Goal: Task Accomplishment & Management: Manage account settings

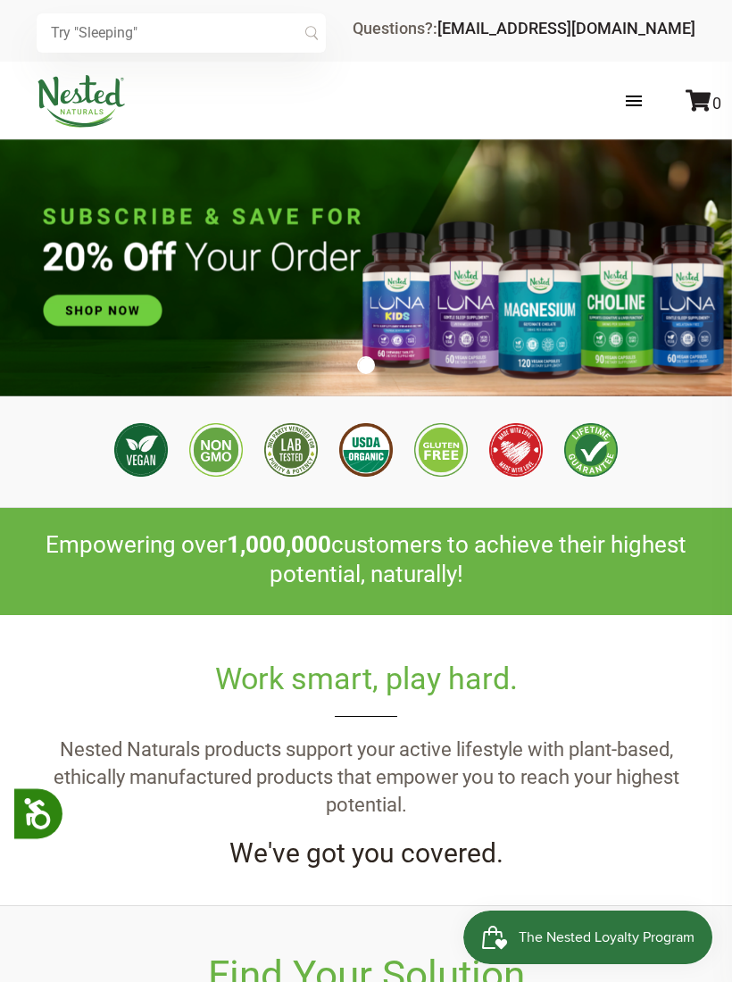
click at [630, 89] on label at bounding box center [651, 101] width 87 height 52
click at [0, 0] on input "checkbox" at bounding box center [0, 0] width 0 height 0
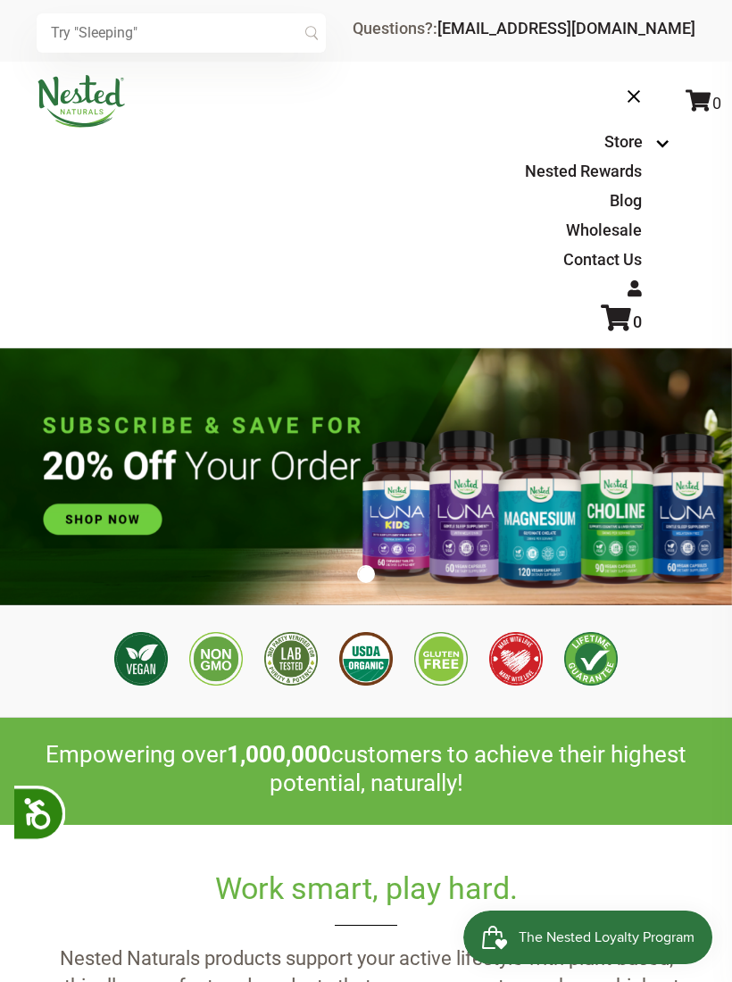
click at [708, 103] on icon at bounding box center [697, 100] width 25 height 22
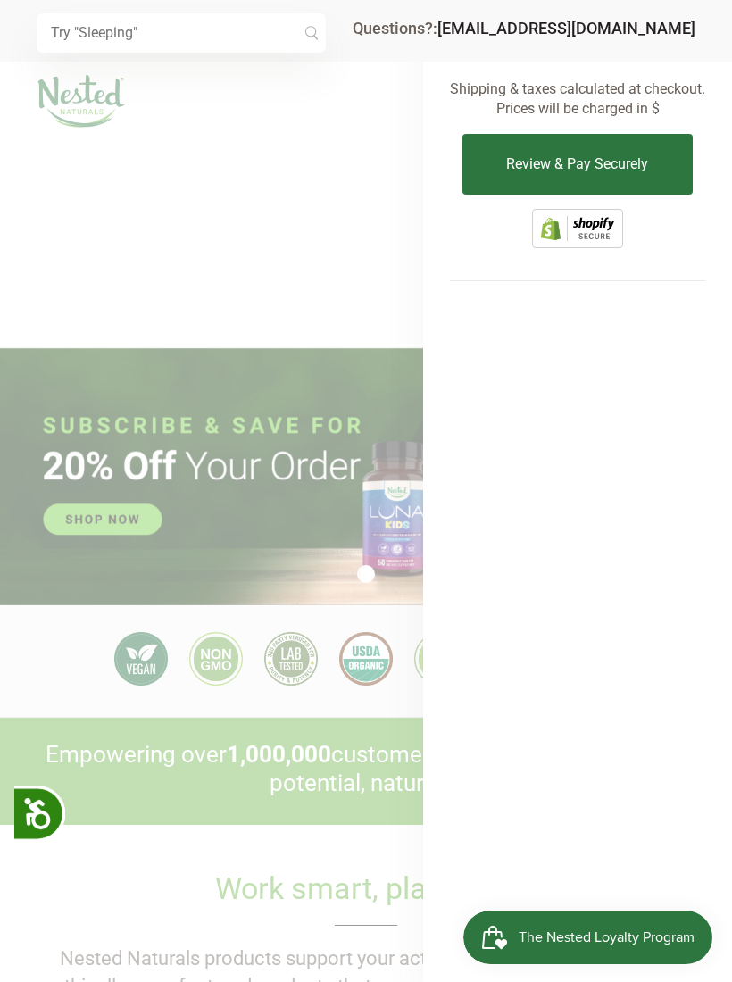
click at [108, 253] on div at bounding box center [366, 491] width 732 height 982
click at [138, 253] on div at bounding box center [366, 491] width 732 height 982
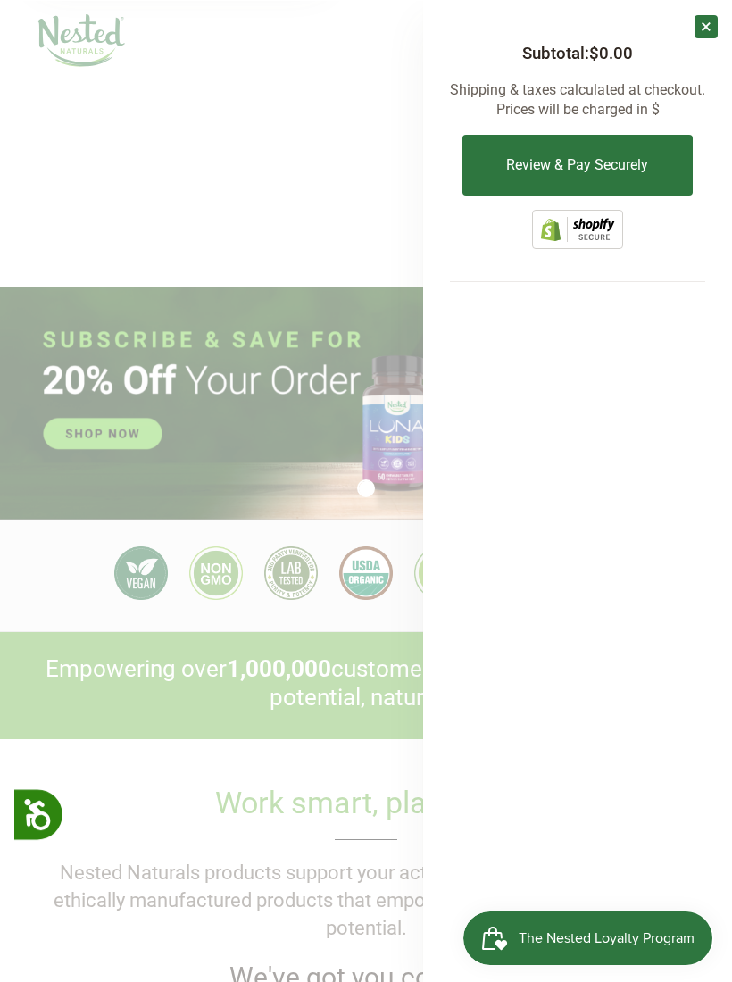
scroll to position [86, 0]
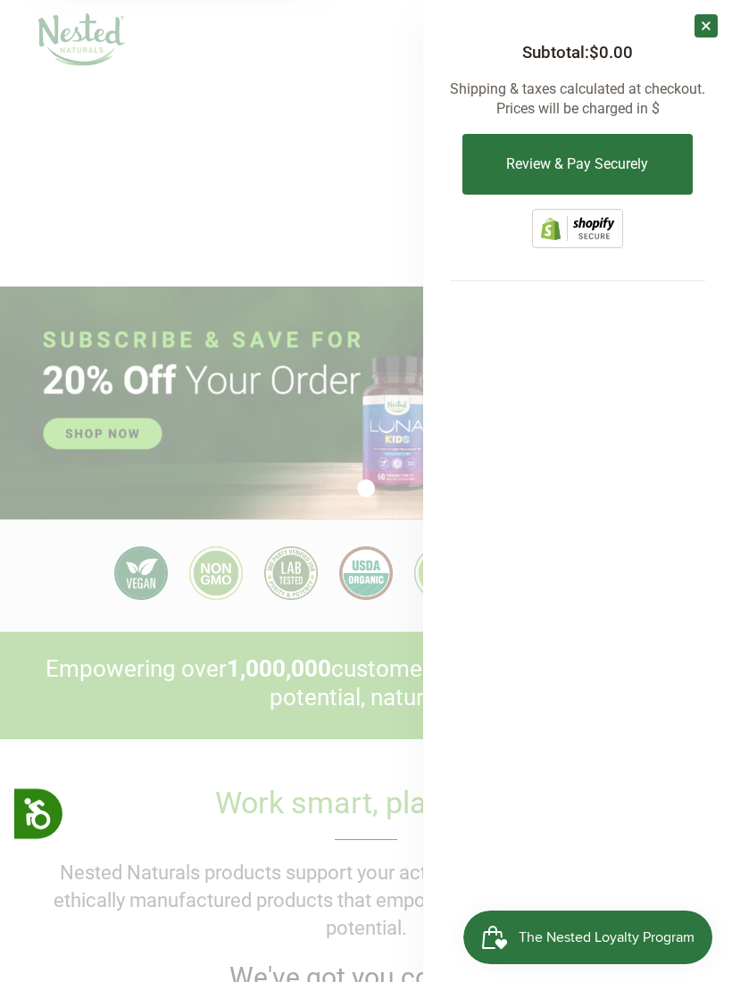
click at [704, 31] on link "×" at bounding box center [705, 25] width 23 height 23
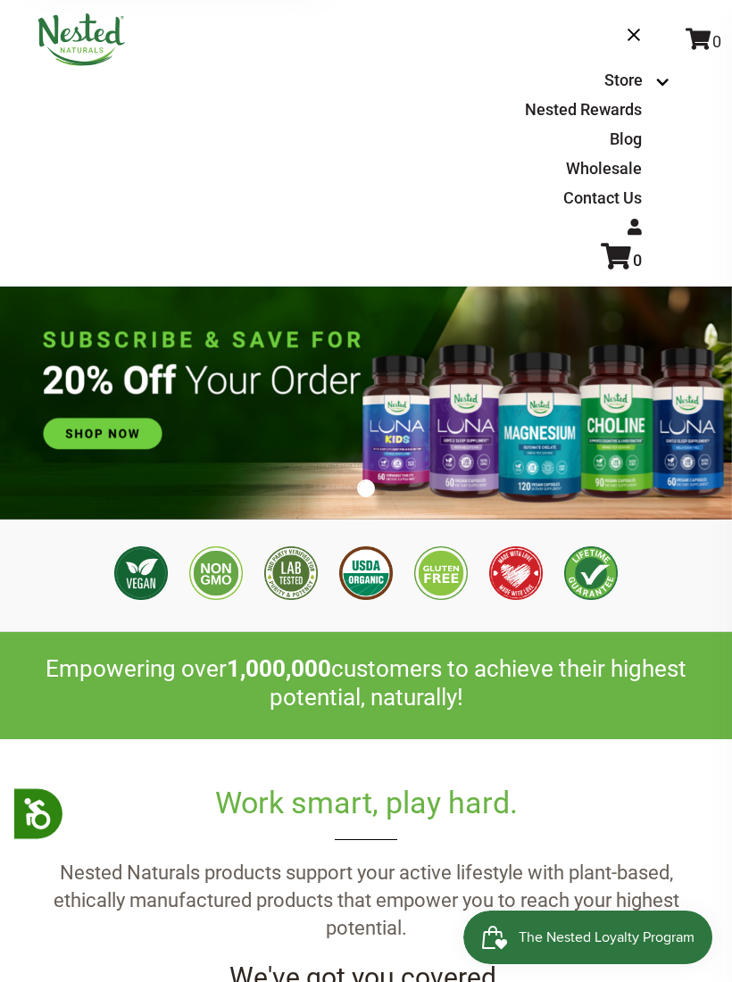
click at [640, 224] on icon at bounding box center [634, 227] width 14 height 16
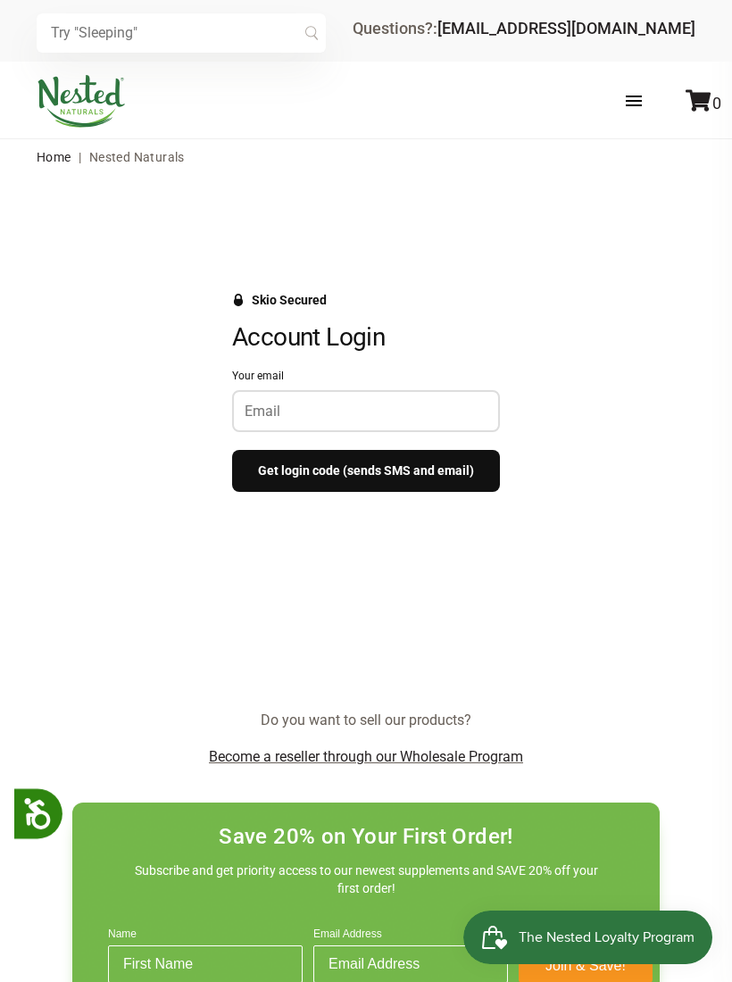
click at [262, 395] on div at bounding box center [366, 411] width 268 height 42
click at [260, 417] on input "Your email" at bounding box center [365, 410] width 243 height 17
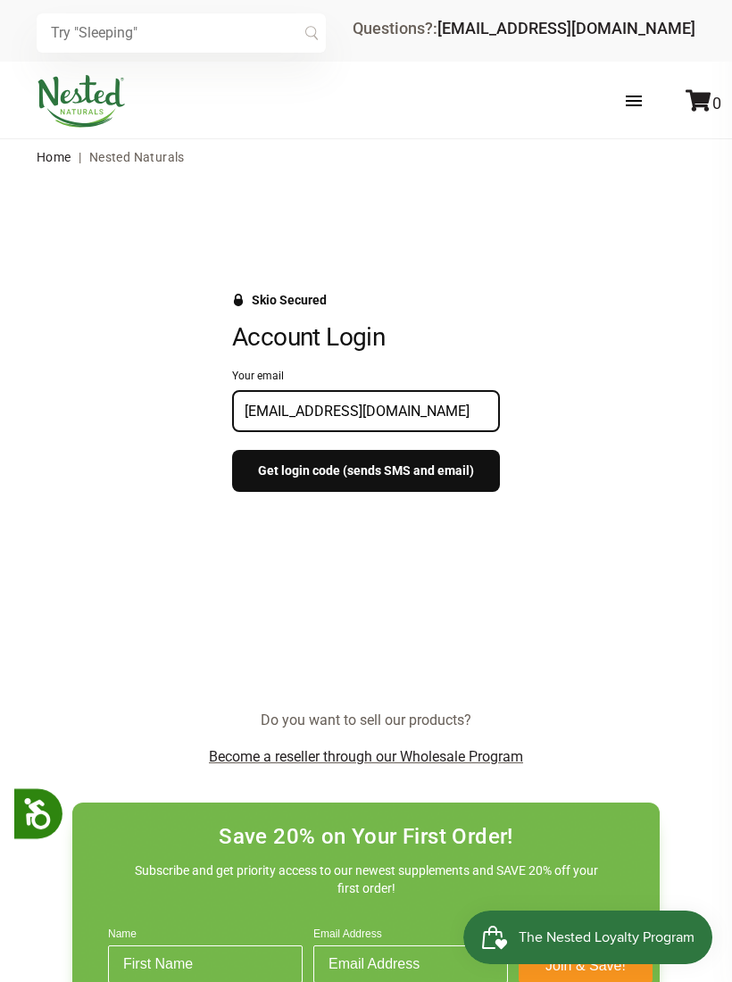
type input "Bha2patel@gmail.com"
click at [269, 465] on button "Get login code (sends SMS and email)" at bounding box center [366, 471] width 268 height 42
click at [261, 417] on input "Your email" at bounding box center [365, 410] width 243 height 17
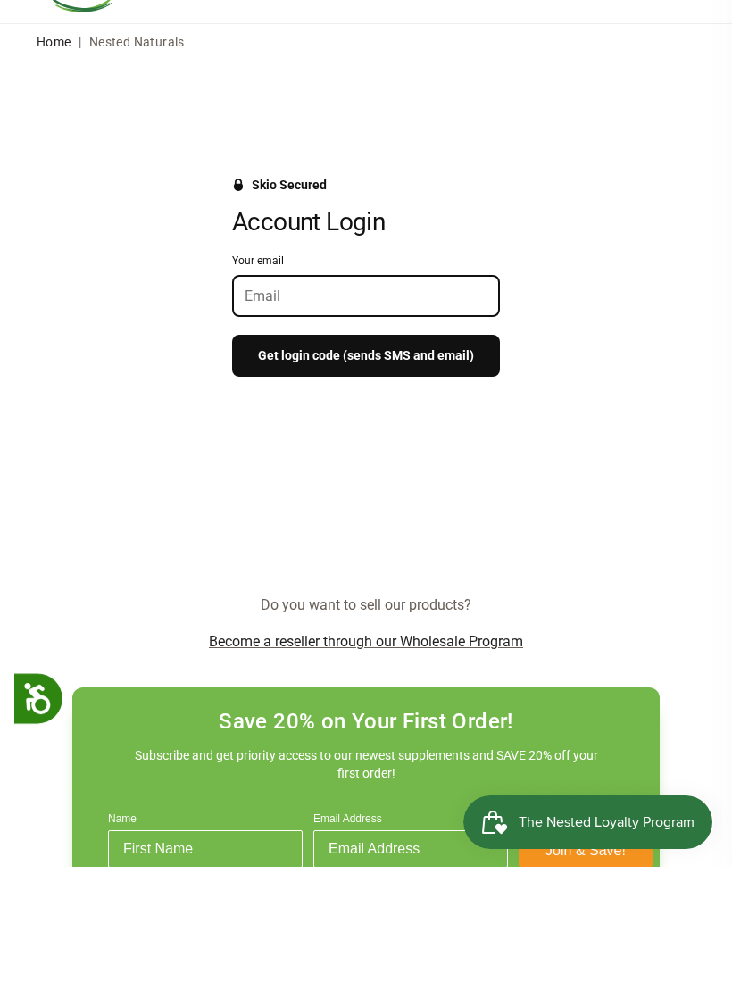
click at [182, 493] on div "Skio Secured Account Login Your email Get login code (sends SMS and email)" at bounding box center [366, 442] width 732 height 535
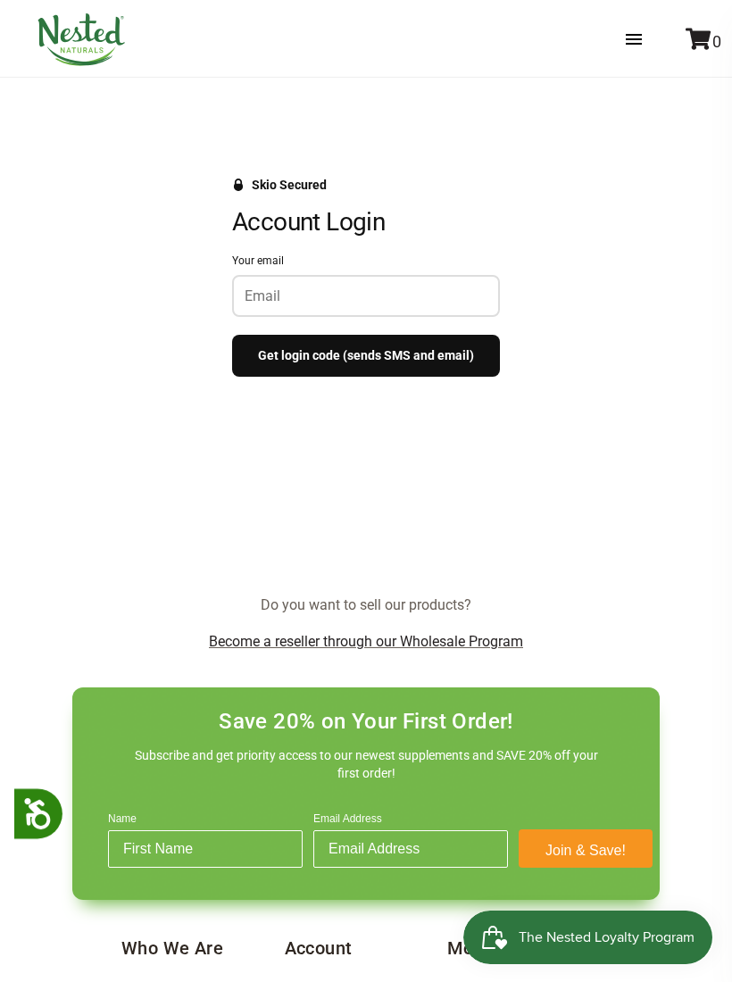
click at [186, 519] on div "Skio Secured Account Login Your email Get login code (sends SMS and email)" at bounding box center [366, 327] width 732 height 535
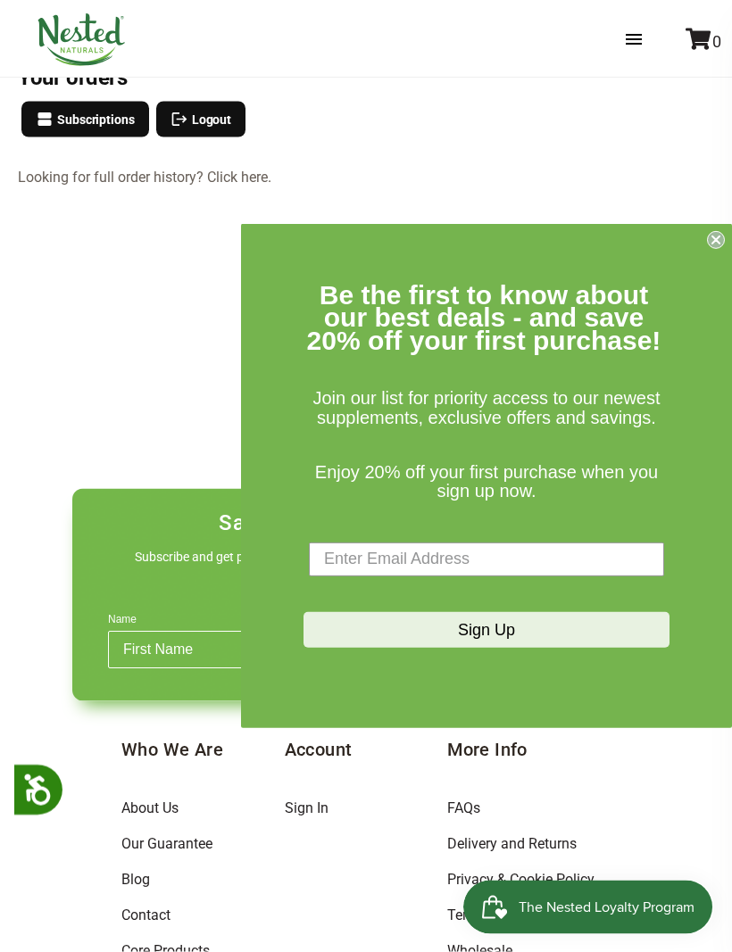
scroll to position [258, 0]
click at [116, 414] on div "Skio Secured Your orders Subscriptions Logout Looking for full order history? C…" at bounding box center [366, 184] width 732 height 535
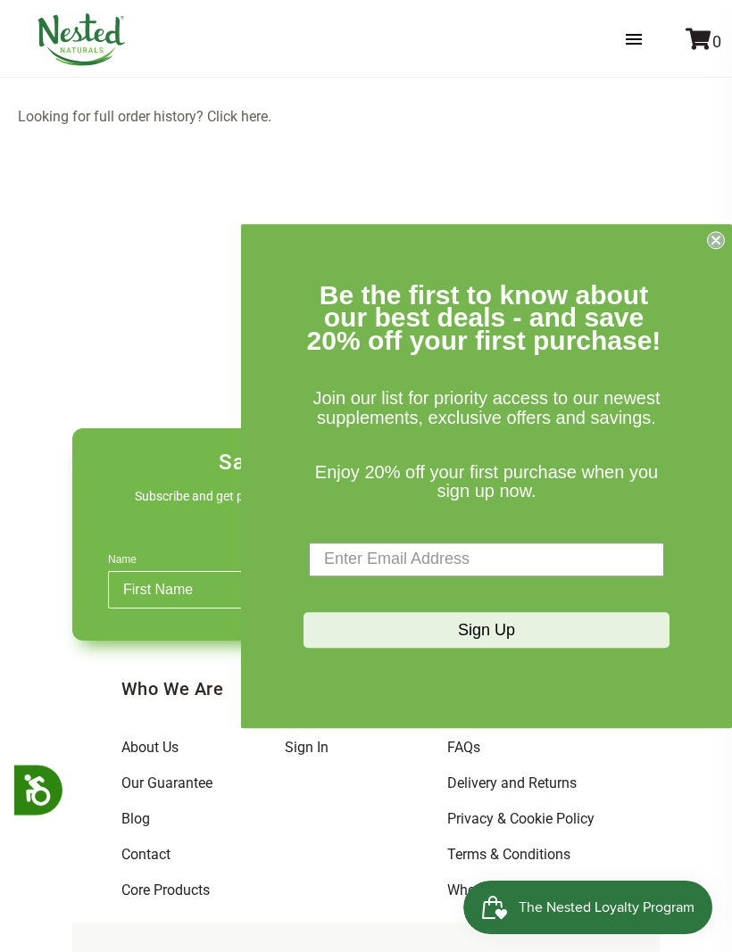
scroll to position [329, 0]
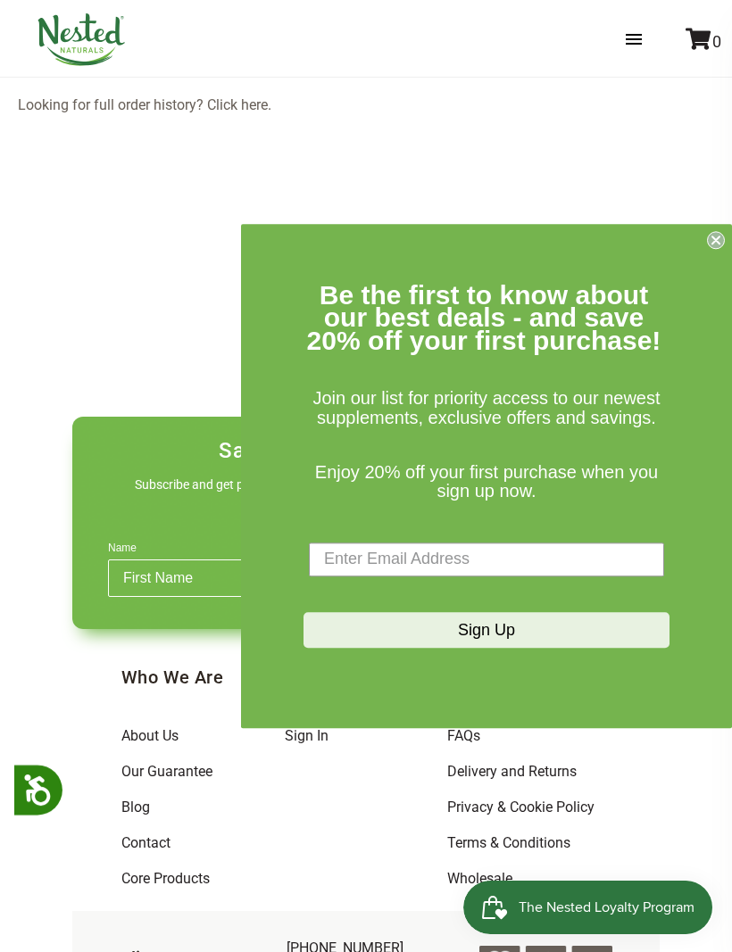
click at [708, 282] on form "Be the first to know about our best deals - and save 20% off your first purchas…" at bounding box center [486, 476] width 491 height 504
click at [700, 274] on form "Be the first to know about our best deals - and save 20% off your first purchas…" at bounding box center [486, 476] width 491 height 504
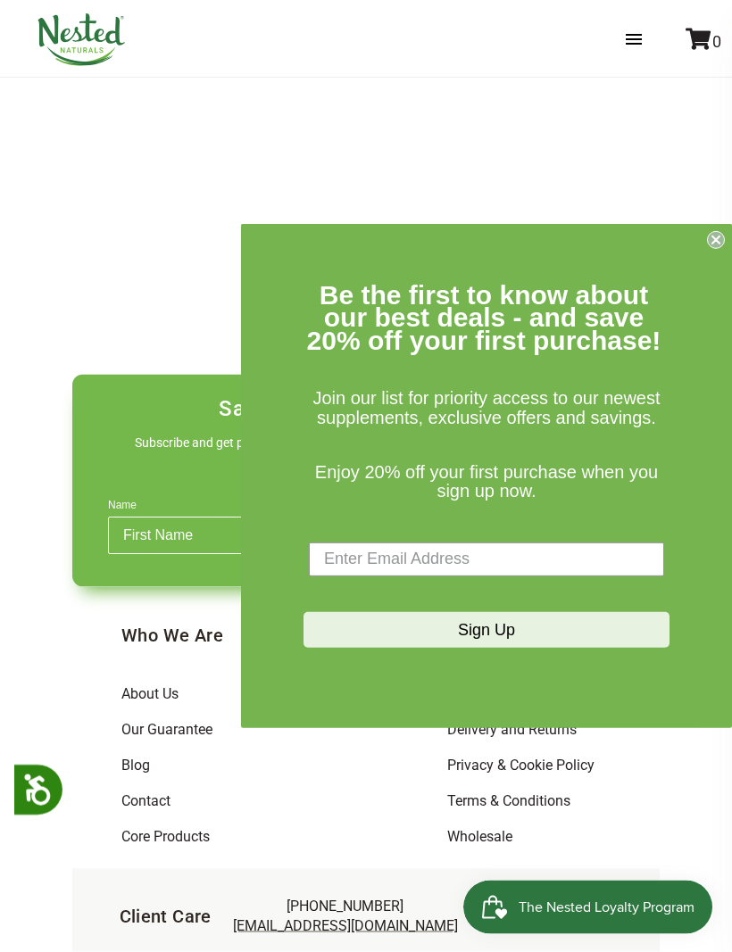
scroll to position [403, 0]
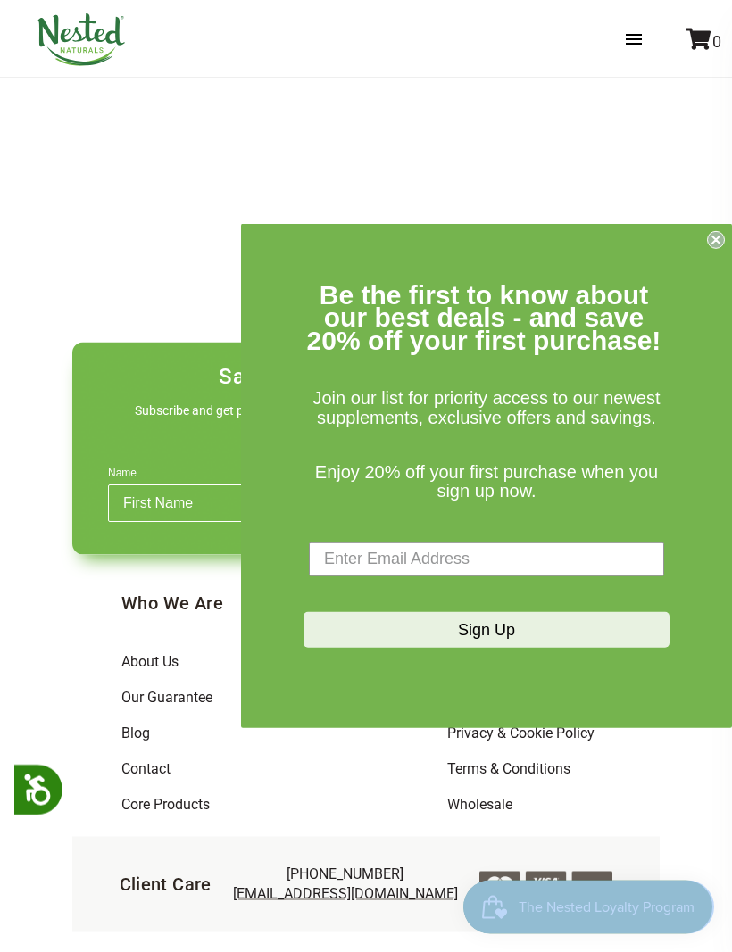
click at [710, 248] on circle "Close dialog" at bounding box center [716, 239] width 17 height 17
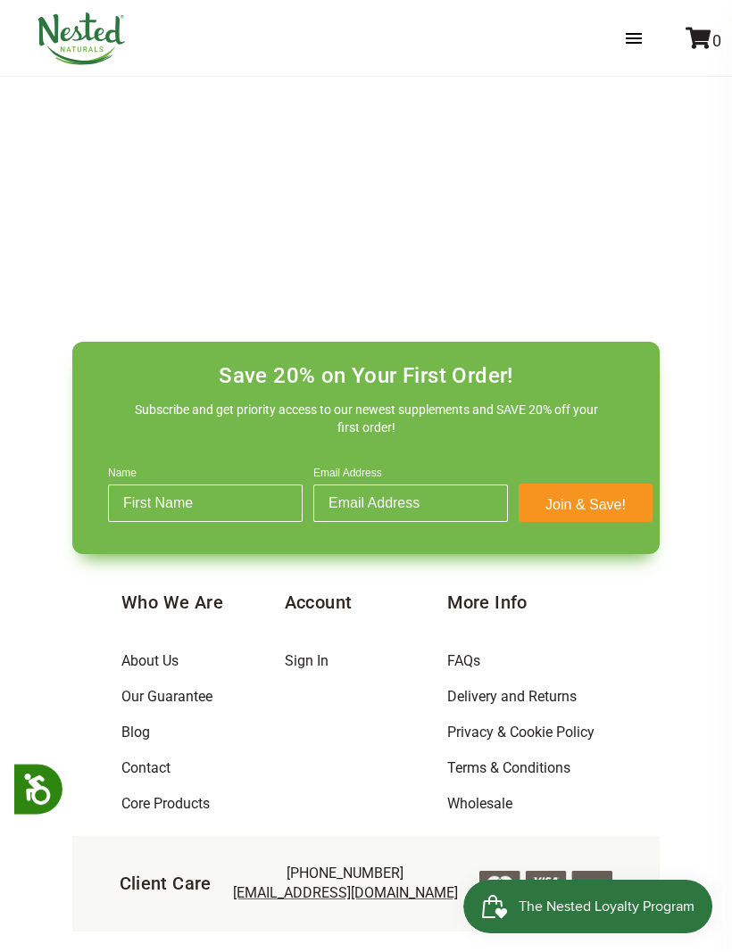
click at [518, 203] on div "Skio Secured Your orders Subscriptions Logout Looking for full order history? C…" at bounding box center [366, 39] width 732 height 535
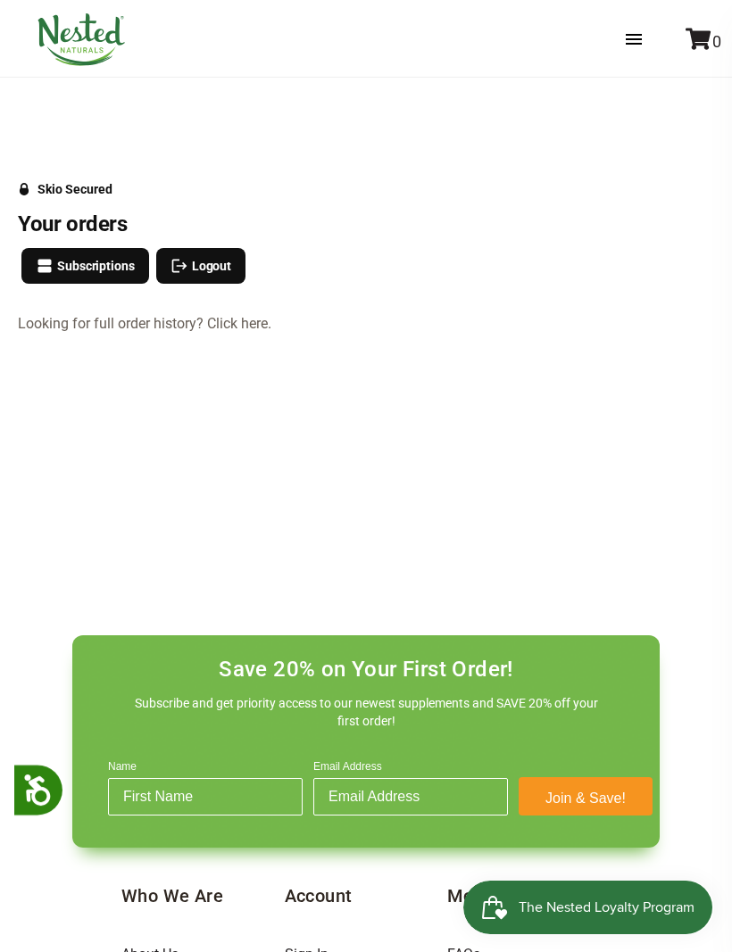
scroll to position [0, 0]
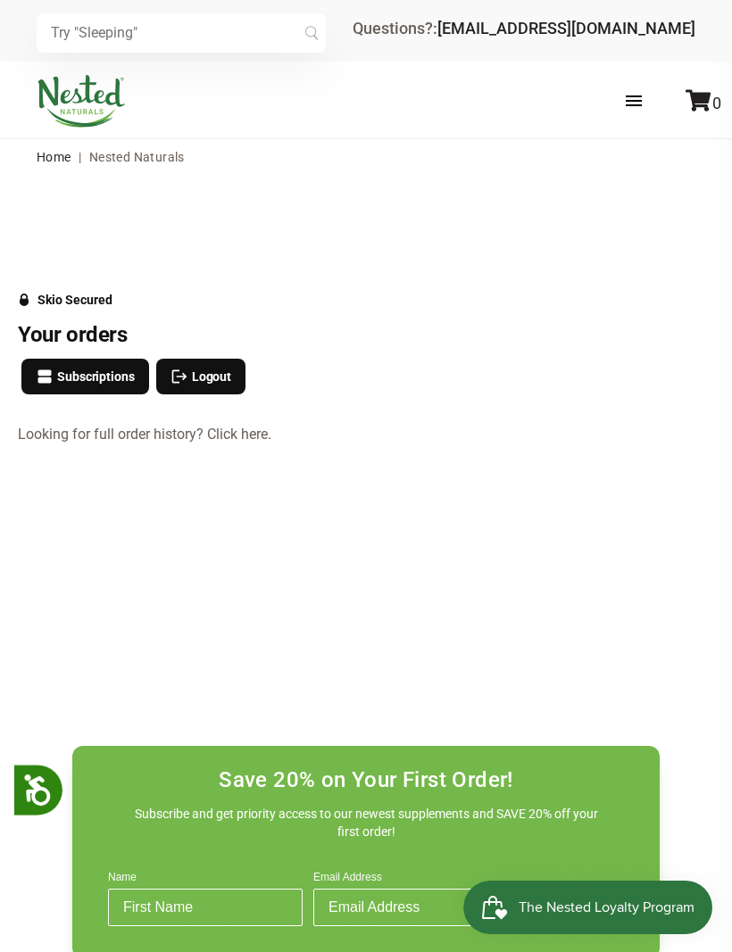
click at [27, 212] on div "Skio Secured Your orders Subscriptions Logout Looking for full order history? C…" at bounding box center [366, 442] width 732 height 535
click at [26, 212] on div "Skio Secured Your orders Subscriptions Logout Looking for full order history? C…" at bounding box center [366, 442] width 732 height 535
click at [632, 107] on label at bounding box center [651, 101] width 87 height 52
click at [0, 0] on input "checkbox" at bounding box center [0, 0] width 0 height 0
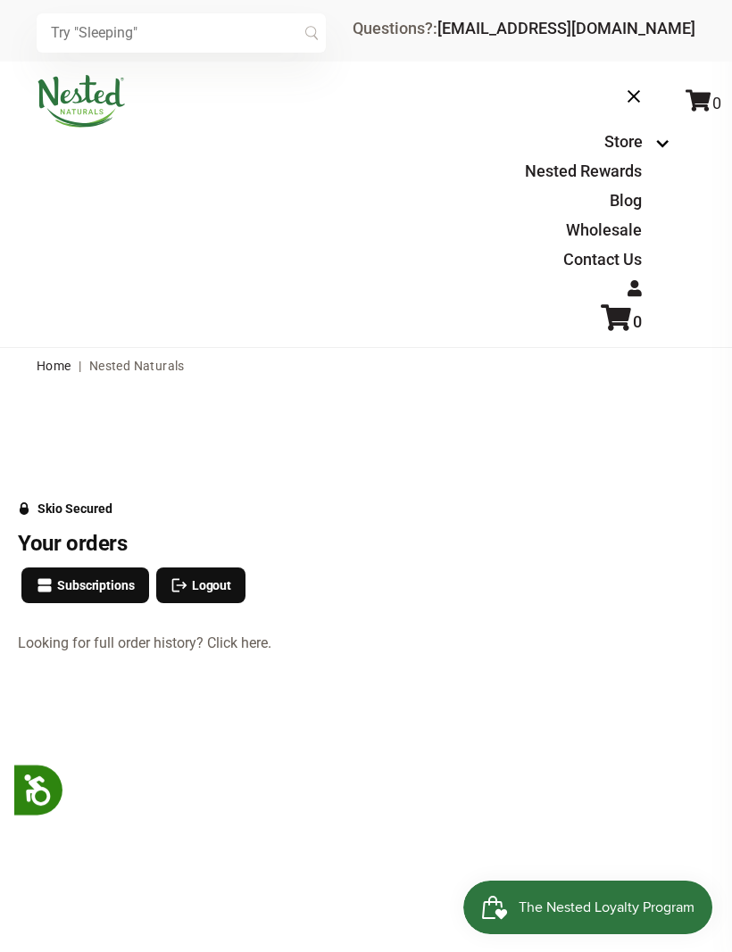
click at [592, 223] on link "Wholesale" at bounding box center [604, 229] width 76 height 19
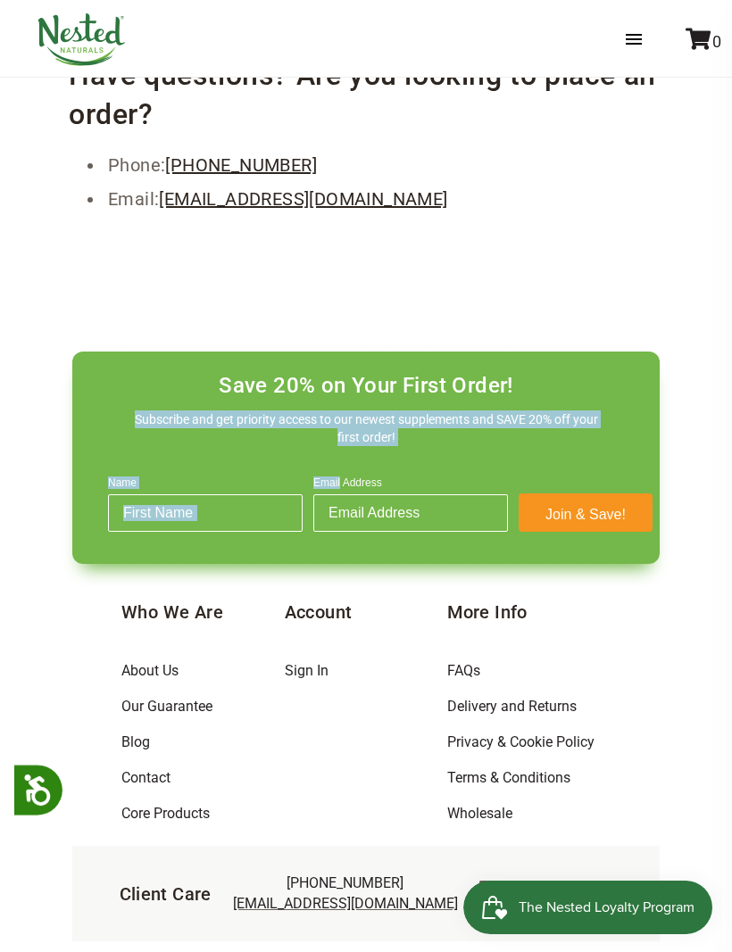
scroll to position [1421, 0]
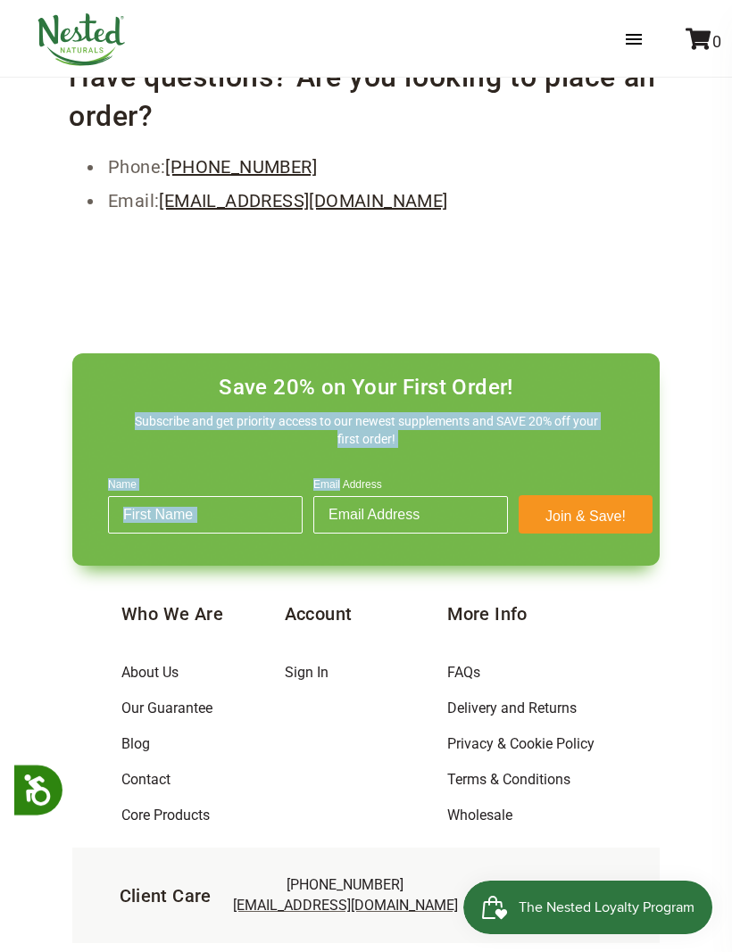
click at [307, 653] on div "Account Sign In" at bounding box center [366, 717] width 163 height 261
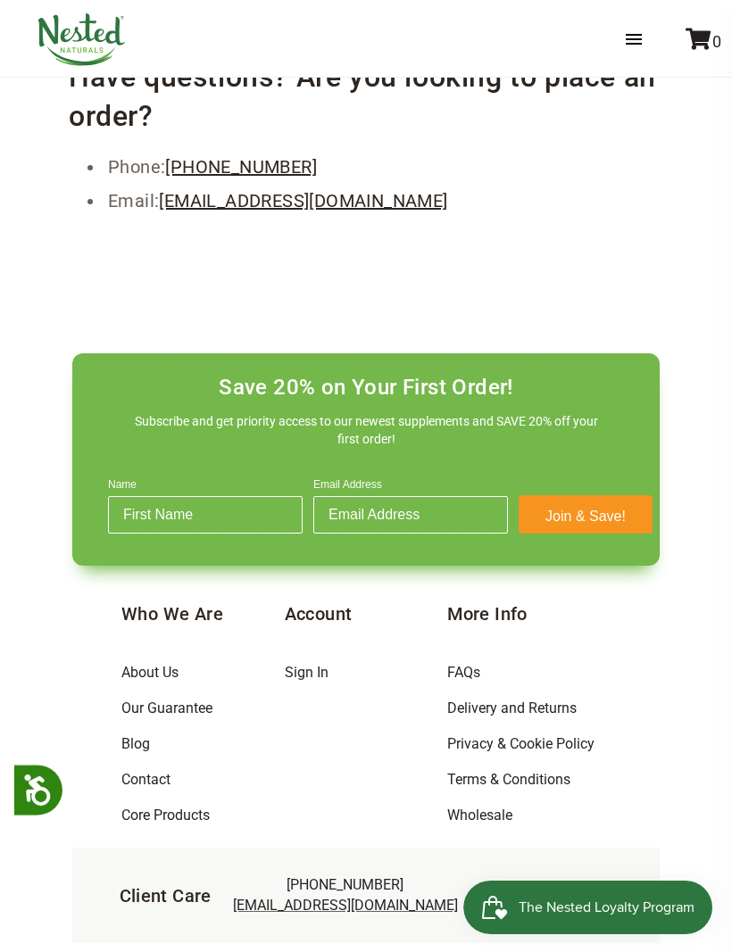
click at [319, 666] on link "Sign In" at bounding box center [307, 672] width 44 height 17
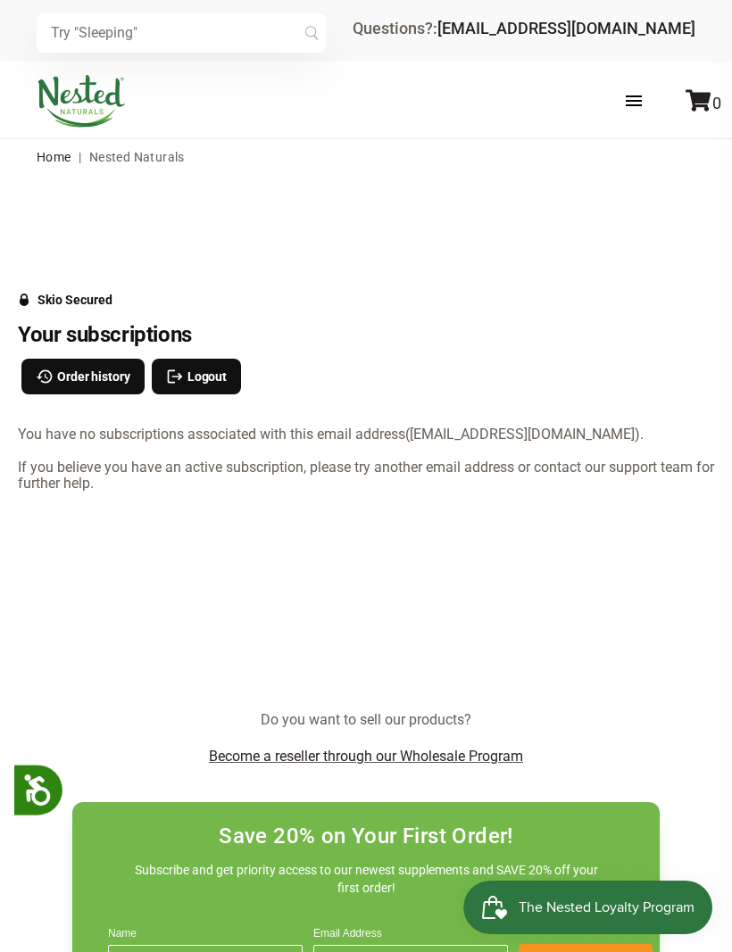
click at [102, 42] on input "text" at bounding box center [181, 32] width 289 height 39
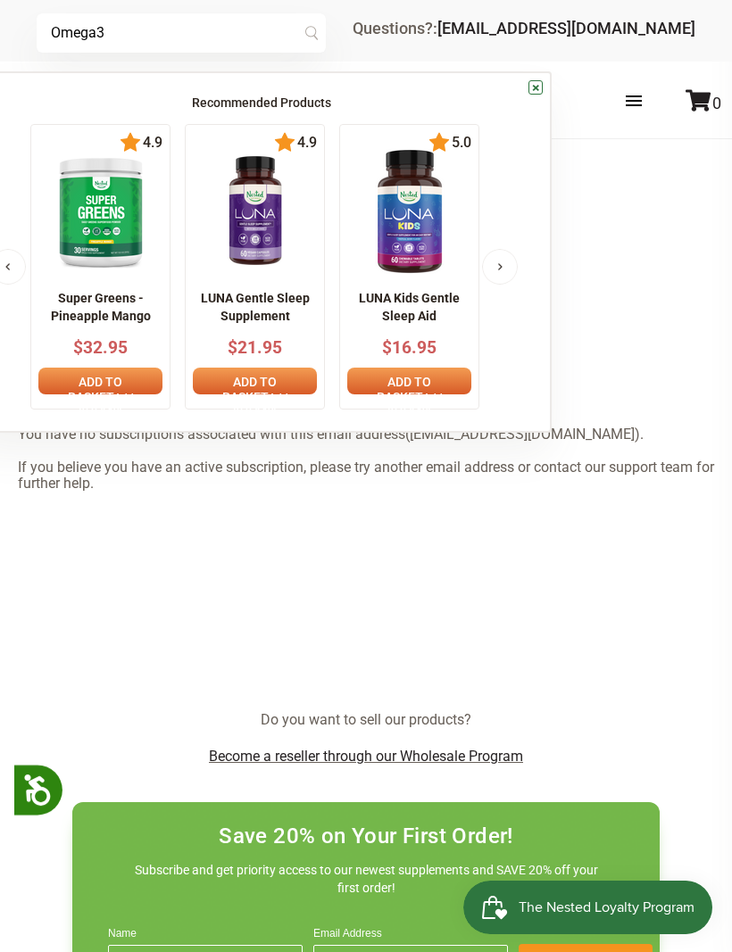
type input "Omega3"
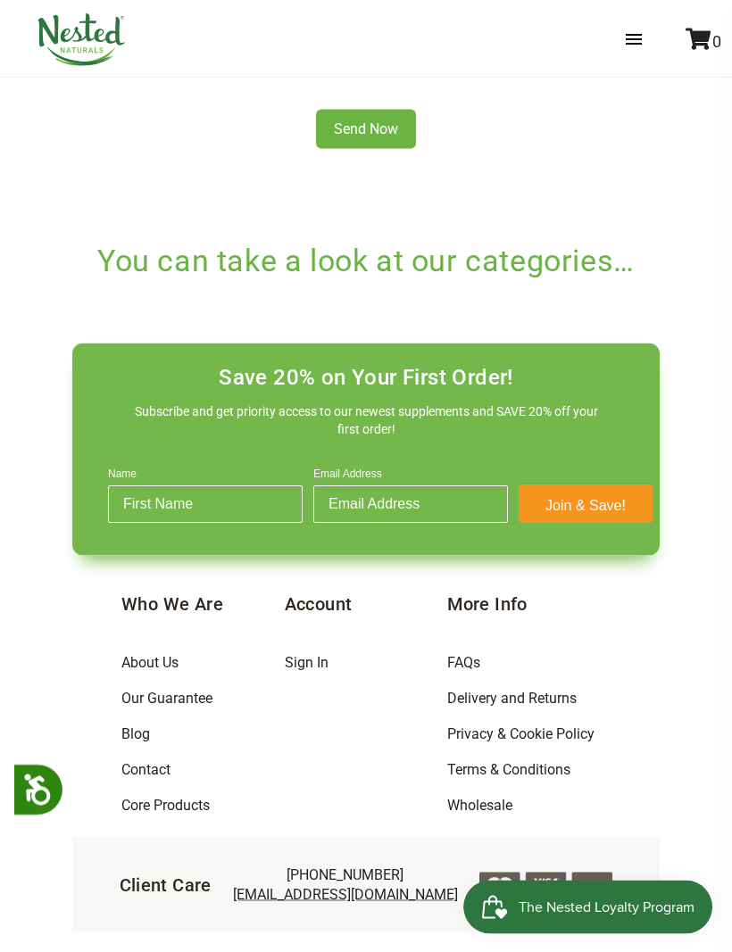
scroll to position [558, 0]
